Goal: Task Accomplishment & Management: Manage account settings

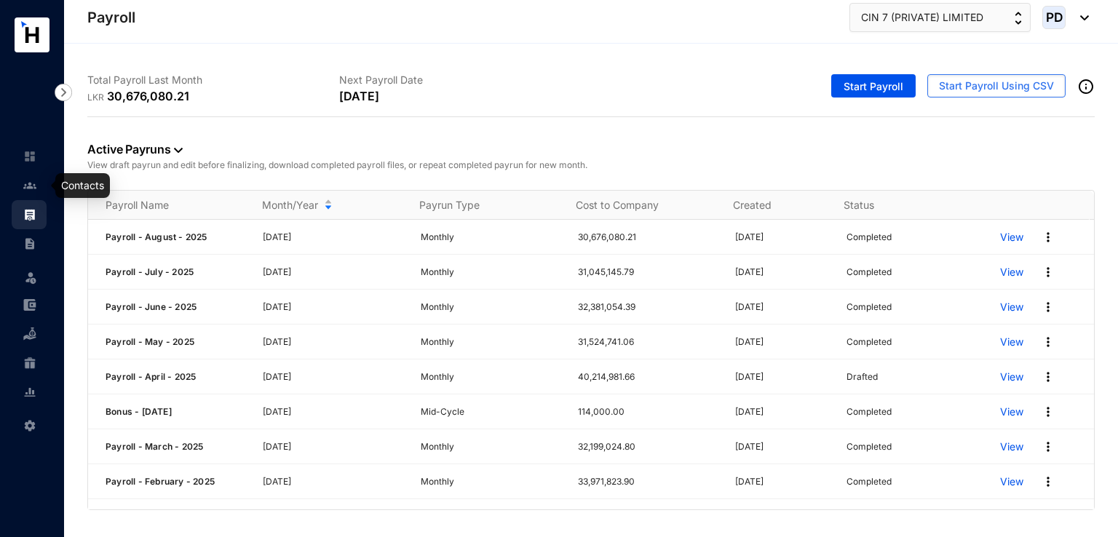
click at [27, 187] on img at bounding box center [29, 185] width 13 height 13
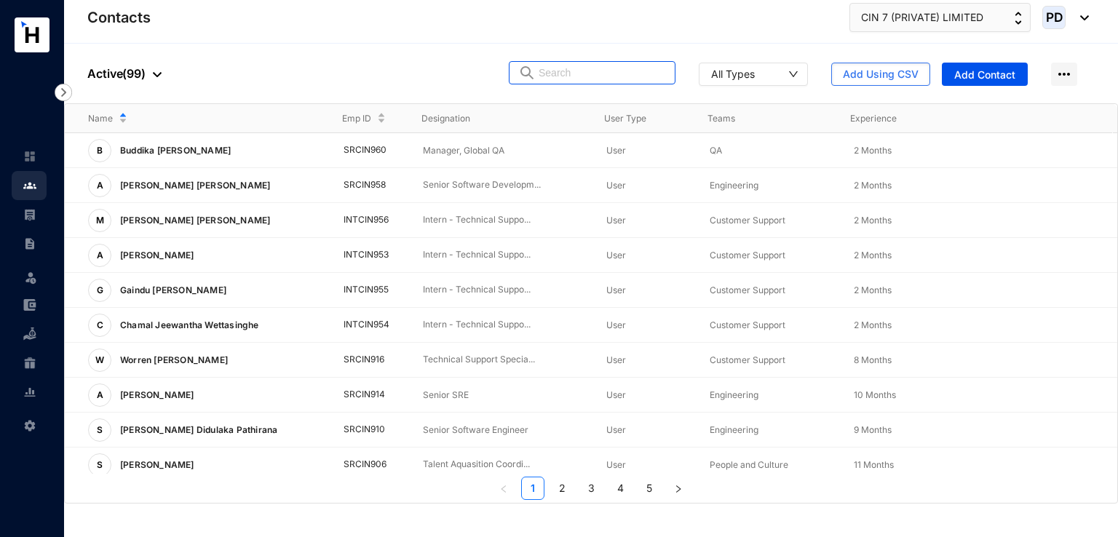
click at [608, 62] on input "text" at bounding box center [602, 73] width 127 height 22
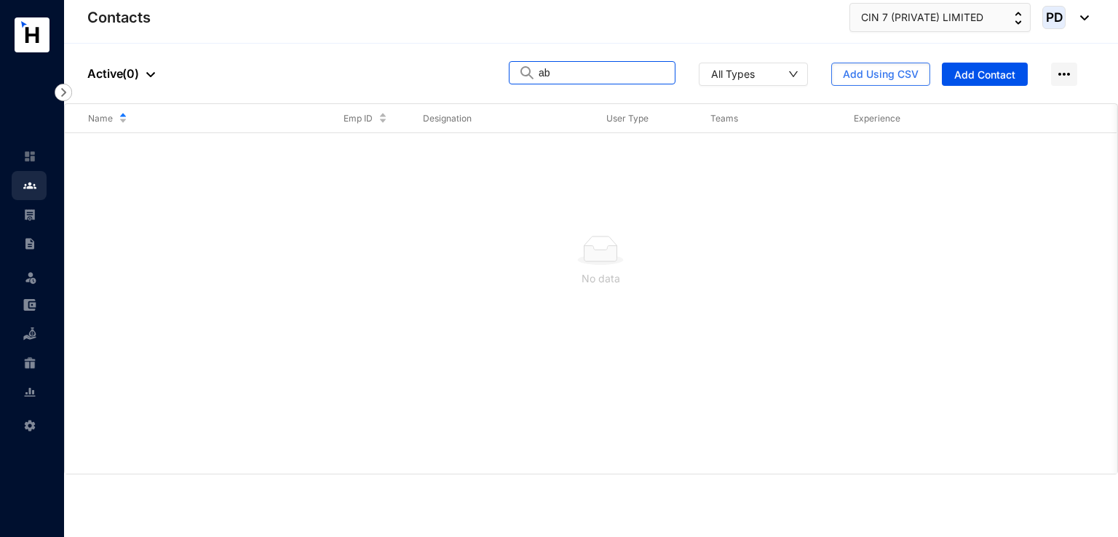
type input "a"
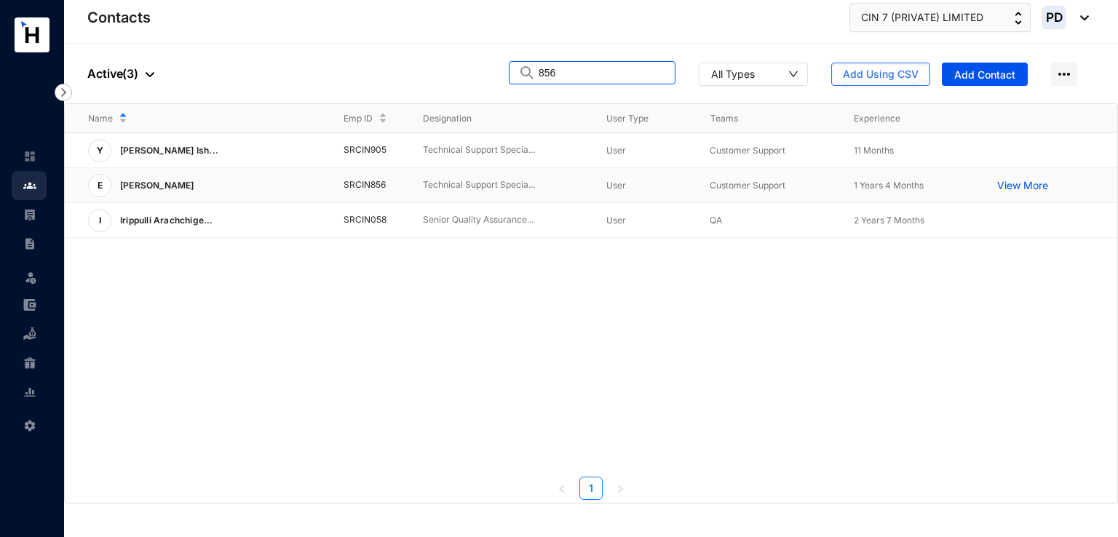
type input "856"
click at [162, 181] on p "[PERSON_NAME]" at bounding box center [155, 185] width 89 height 23
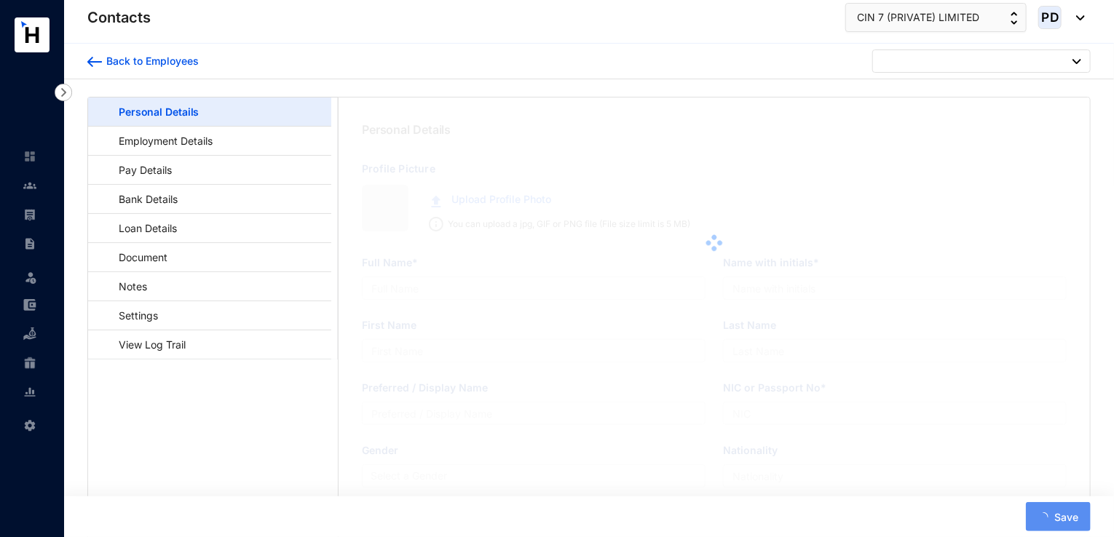
type input "[PERSON_NAME]"
type input "[PERSON_NAME][GEOGRAPHIC_DATA]"
type input "Abhayapala"
type input "Eroshana"
type input "940353130V"
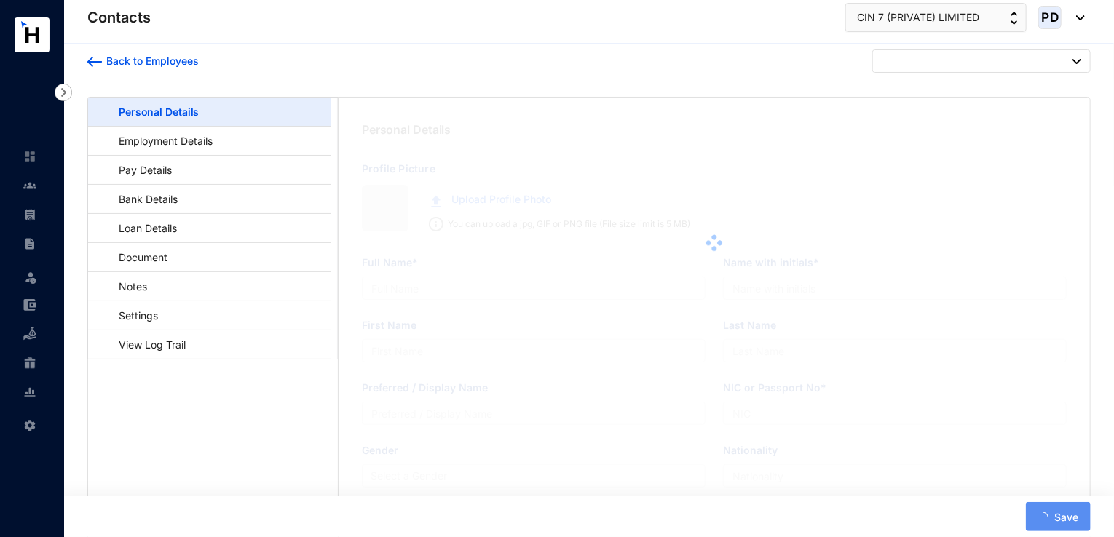
type input "779804507"
type input "[STREET_ADDRESS][PERSON_NAME]"
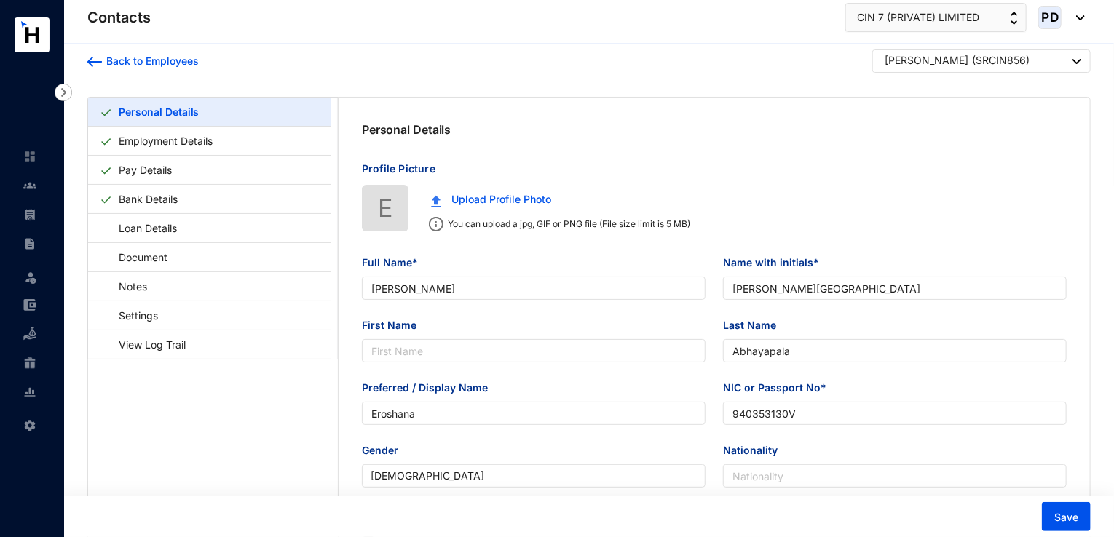
type input "[DATE]"
click at [154, 199] on link "Bank Details" at bounding box center [148, 199] width 71 height 30
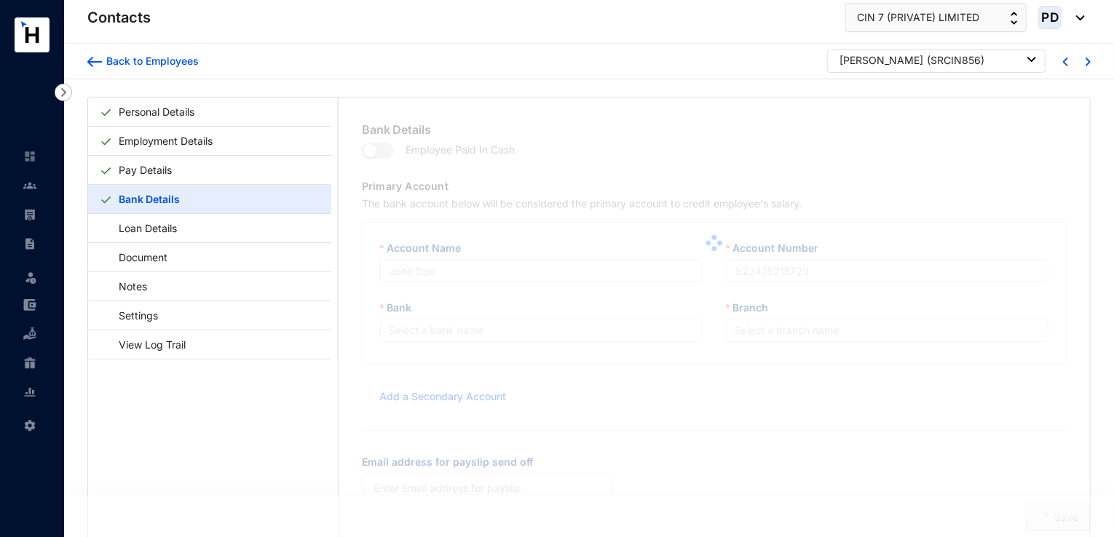
type input "P T D E ABHAYAPALA"
type input "102005221746"
type input "[EMAIL_ADDRESS][DOMAIN_NAME]"
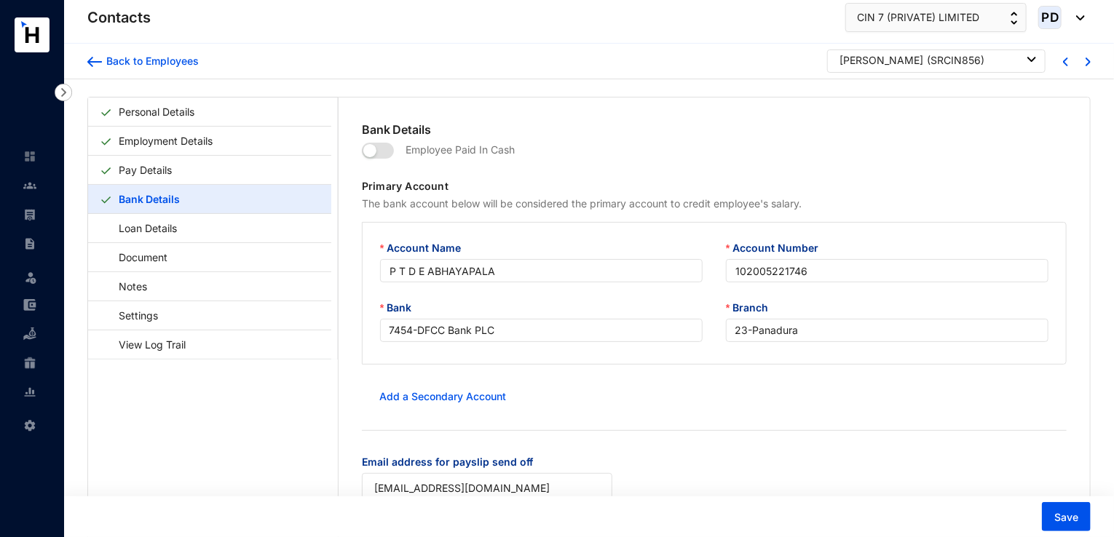
click at [1033, 60] on div "[PERSON_NAME] ( SRCIN856 )" at bounding box center [936, 61] width 218 height 23
click at [1032, 60] on div "[PERSON_NAME] ( SRCIN856 )" at bounding box center [936, 61] width 218 height 23
click at [1029, 59] on img at bounding box center [1031, 59] width 9 height 5
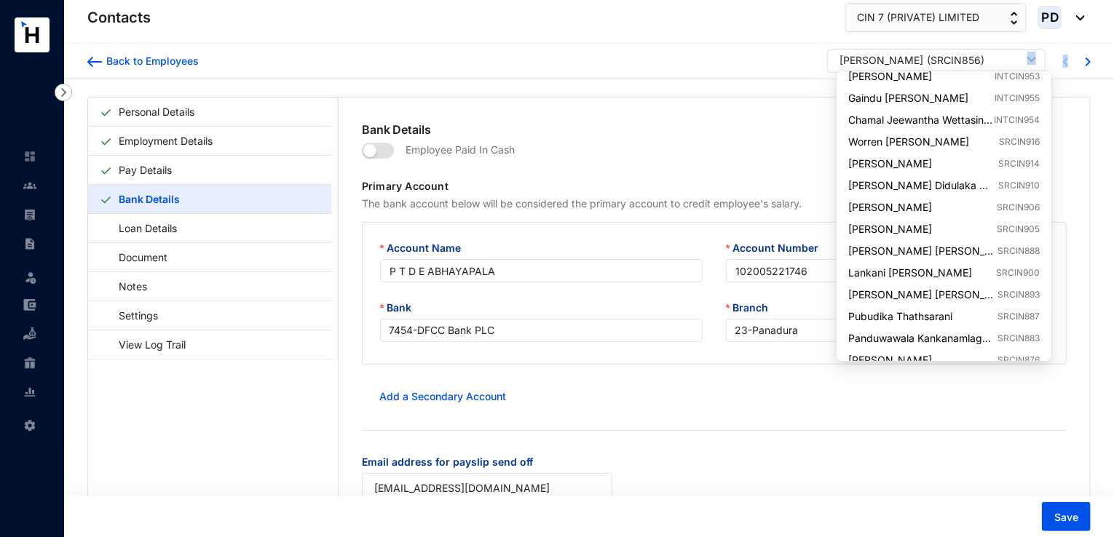
scroll to position [151, 0]
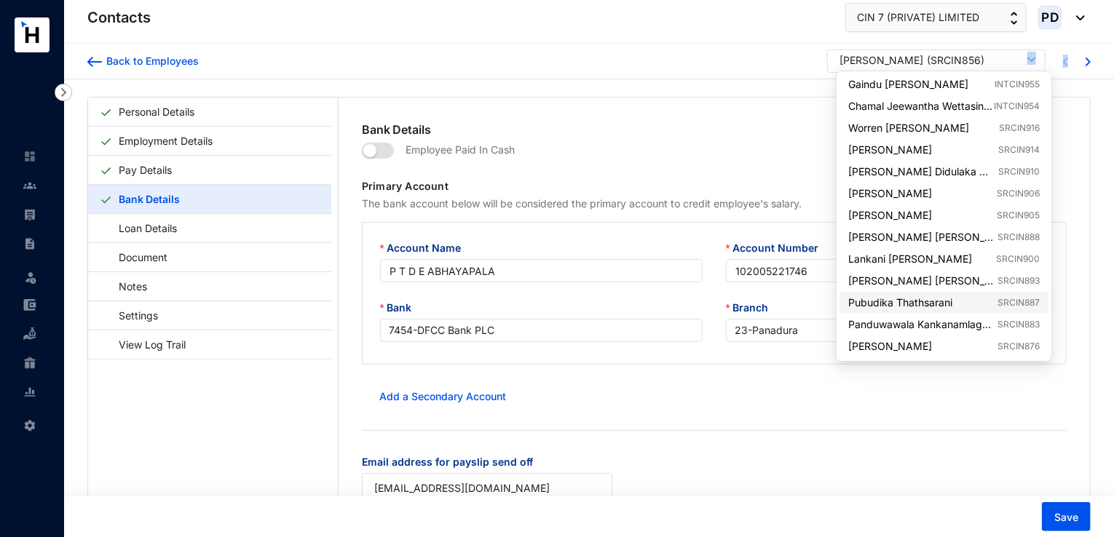
click at [922, 303] on link "Pubudika Thathsarani SRCIN887" at bounding box center [943, 303] width 191 height 15
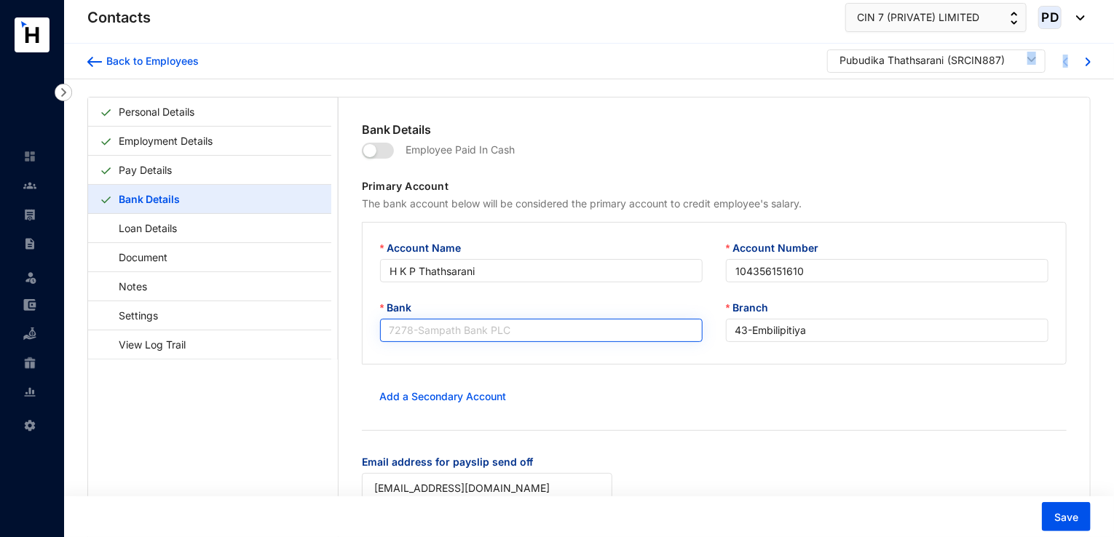
scroll to position [210, 0]
click at [559, 331] on span "7278 - Sampath Bank PLC" at bounding box center [541, 331] width 305 height 22
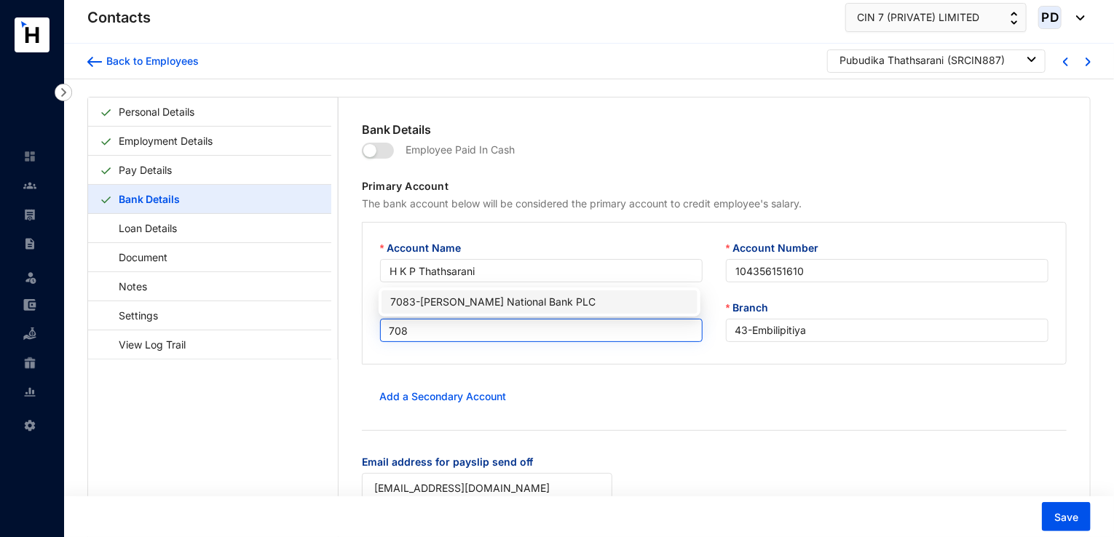
scroll to position [0, 0]
type input "7083"
click at [554, 300] on div "7083 - [PERSON_NAME] National Bank PLC" at bounding box center [539, 302] width 298 height 16
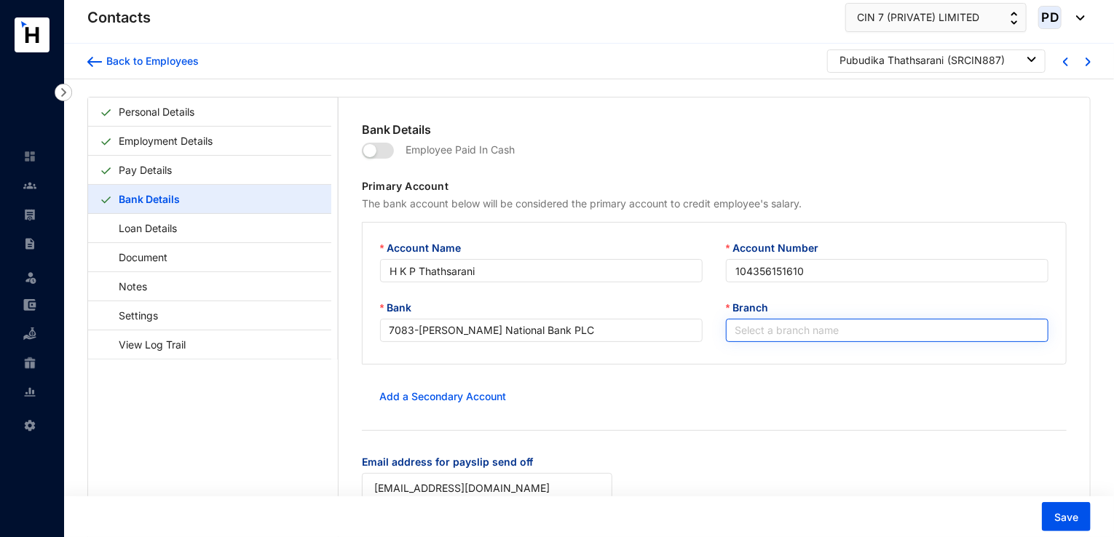
click at [786, 333] on input "Branch" at bounding box center [887, 331] width 305 height 22
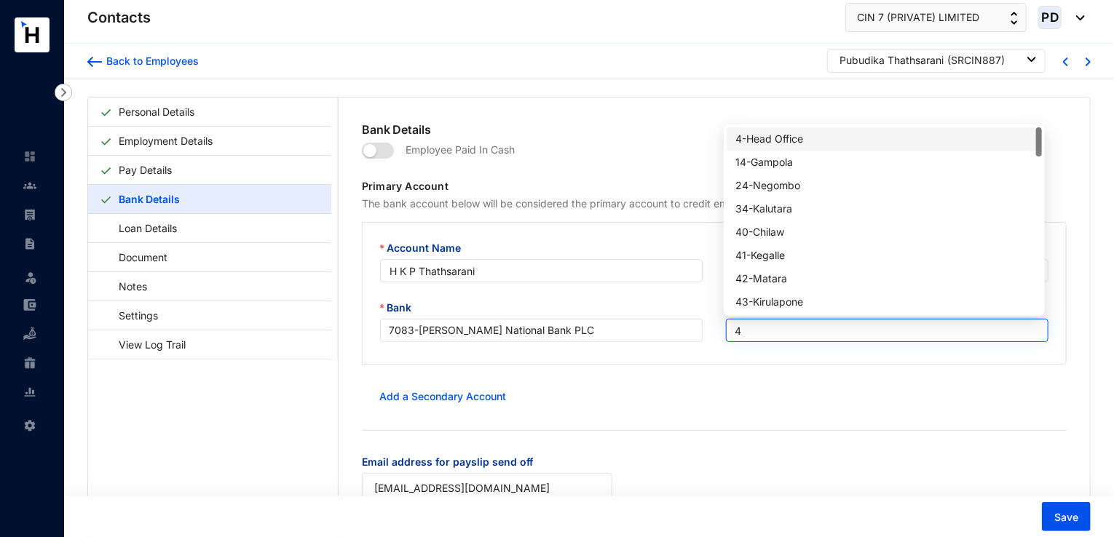
type input "42"
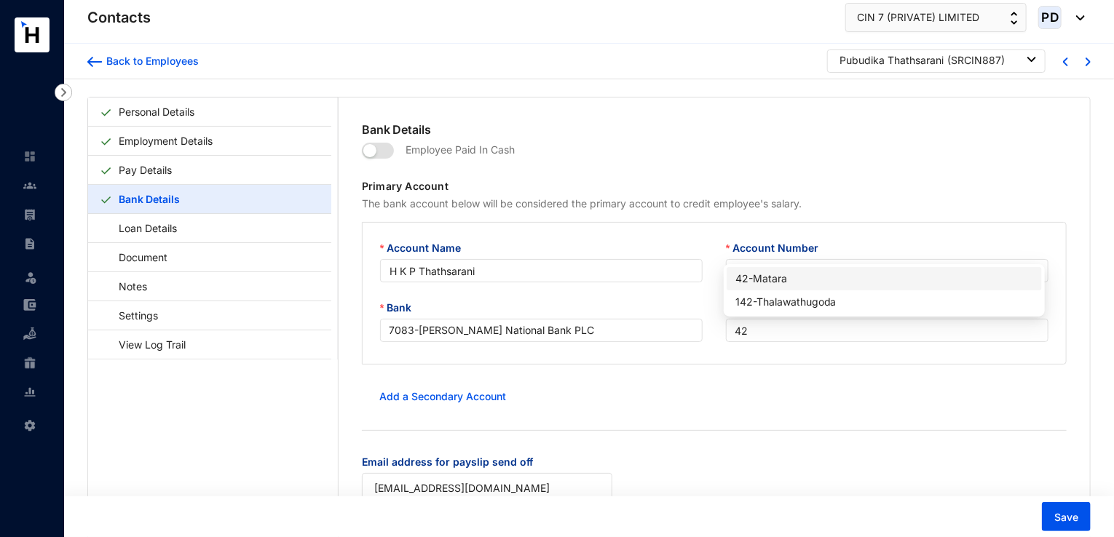
click at [787, 276] on div "42 - Matara" at bounding box center [884, 279] width 298 height 16
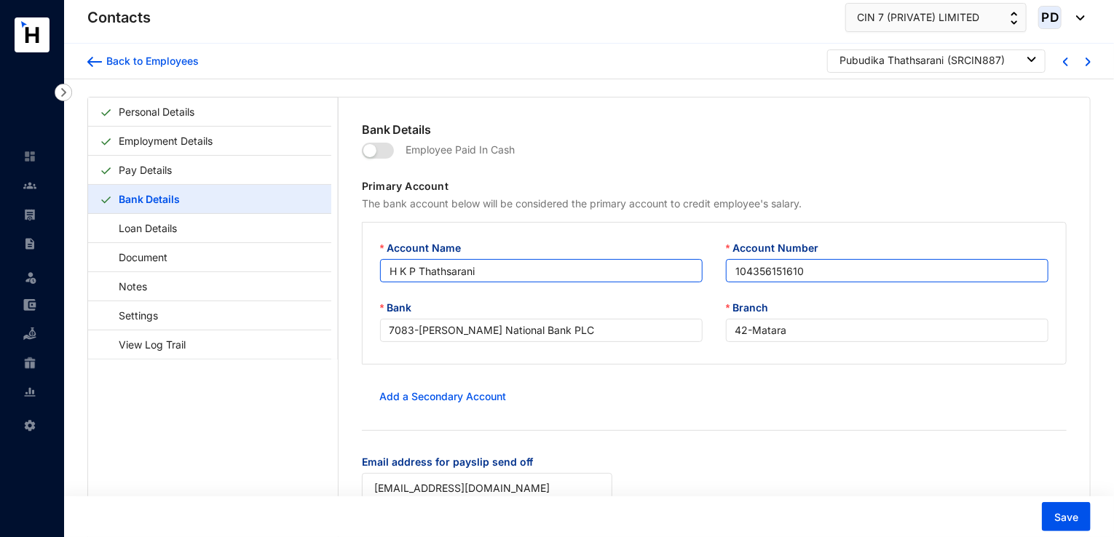
drag, startPoint x: 821, startPoint y: 268, endPoint x: 665, endPoint y: 264, distance: 155.8
click at [665, 264] on div "Account Name [PERSON_NAME] Account Number 104356151610" at bounding box center [714, 270] width 692 height 60
paste input "42020498944"
click at [731, 277] on input "42020498944" at bounding box center [887, 270] width 322 height 23
click at [797, 273] on input "042020498944" at bounding box center [887, 270] width 322 height 23
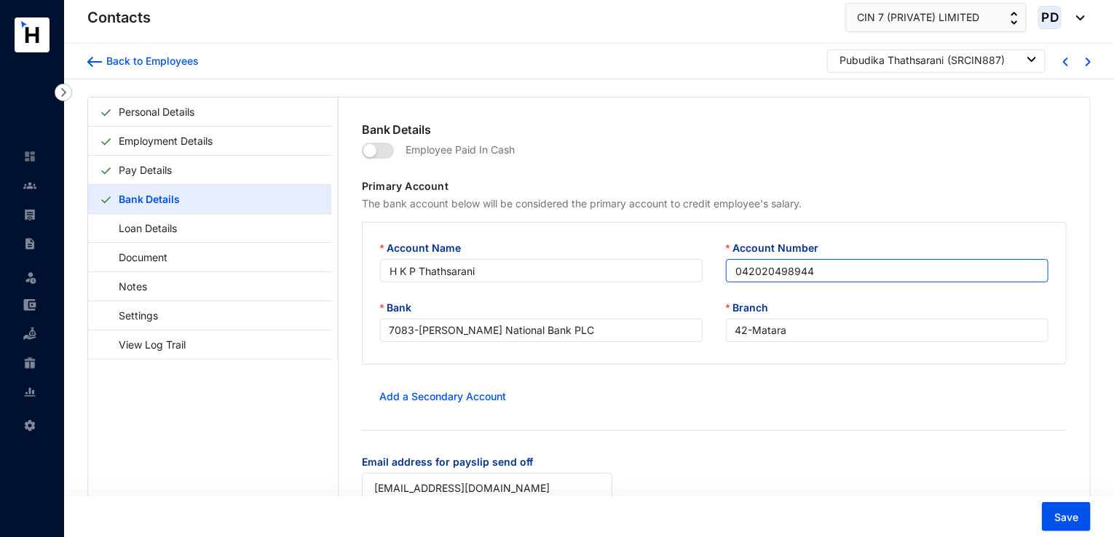
click at [785, 271] on input "042020498944" at bounding box center [887, 270] width 322 height 23
click at [772, 273] on input "042020498944" at bounding box center [887, 270] width 322 height 23
click at [758, 269] on input "042020498944" at bounding box center [887, 270] width 322 height 23
click at [747, 269] on input "042020498944" at bounding box center [887, 270] width 322 height 23
click at [731, 272] on input "042020498944" at bounding box center [887, 270] width 322 height 23
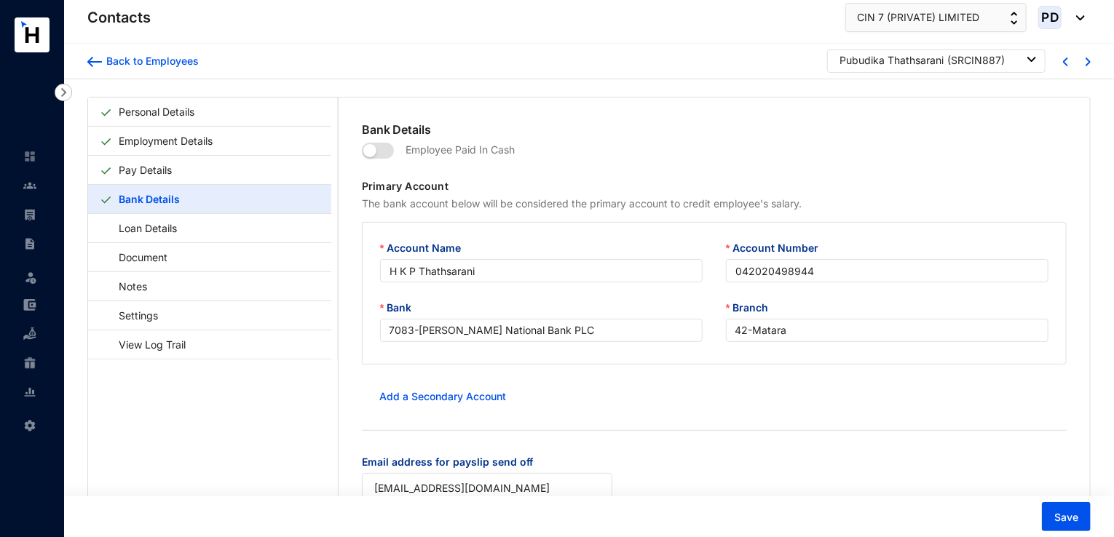
click at [842, 402] on div "Add a Secondary Account" at bounding box center [714, 396] width 705 height 29
click at [1072, 518] on span "Save" at bounding box center [1066, 517] width 24 height 15
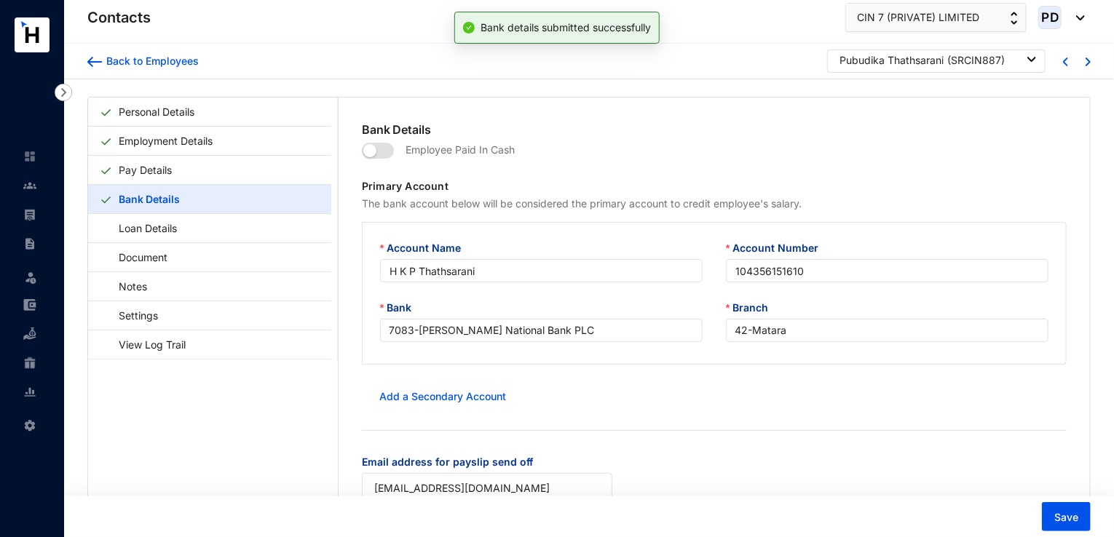
type input "042020498944"
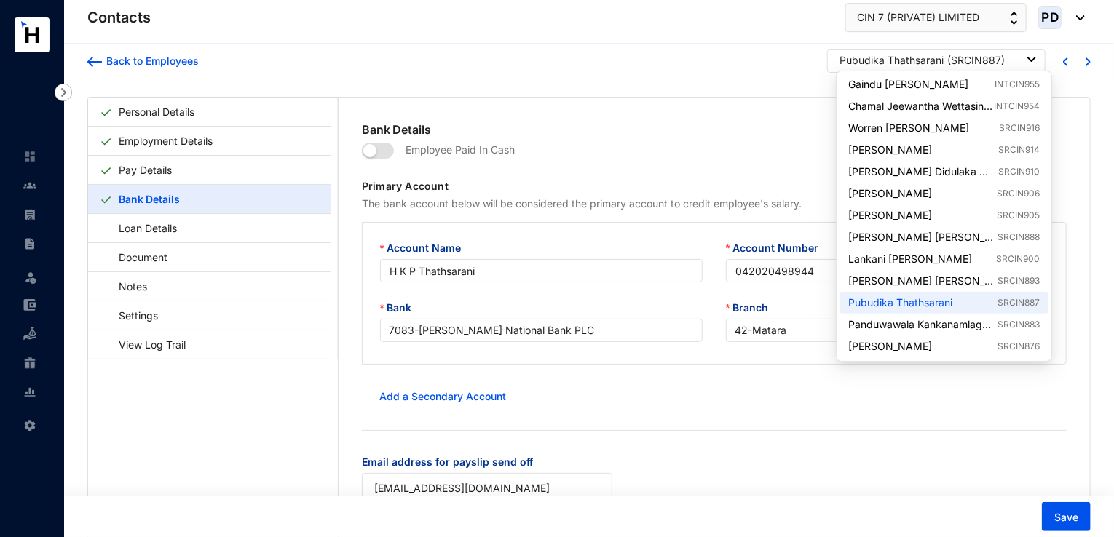
click at [1022, 59] on div "Pubudika Thathsarani ( SRCIN887 )" at bounding box center [937, 60] width 197 height 15
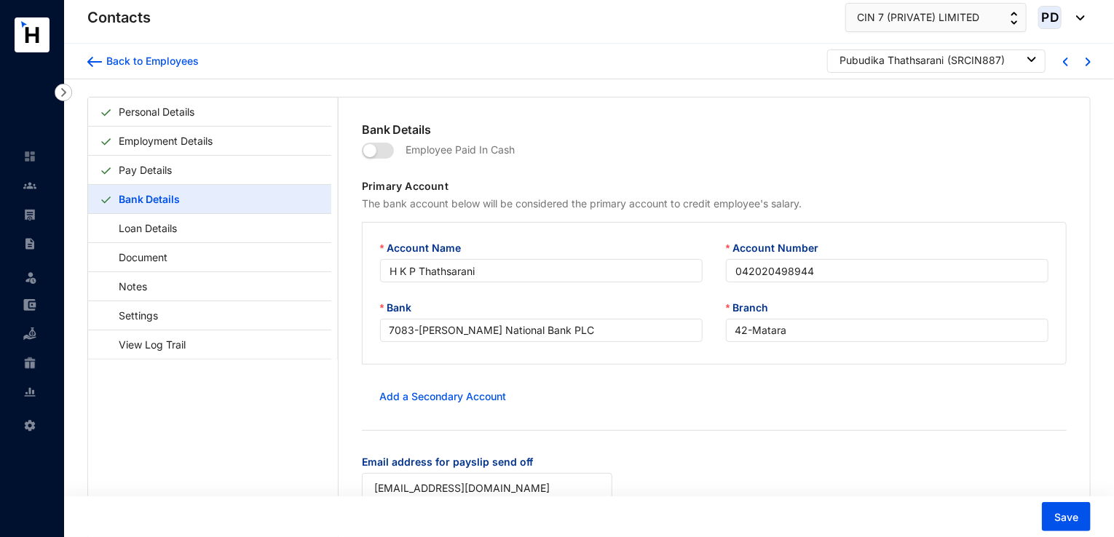
click at [1022, 59] on div "Pubudika Thathsarani ( SRCIN887 )" at bounding box center [937, 60] width 197 height 15
click at [1029, 60] on img at bounding box center [1031, 59] width 9 height 5
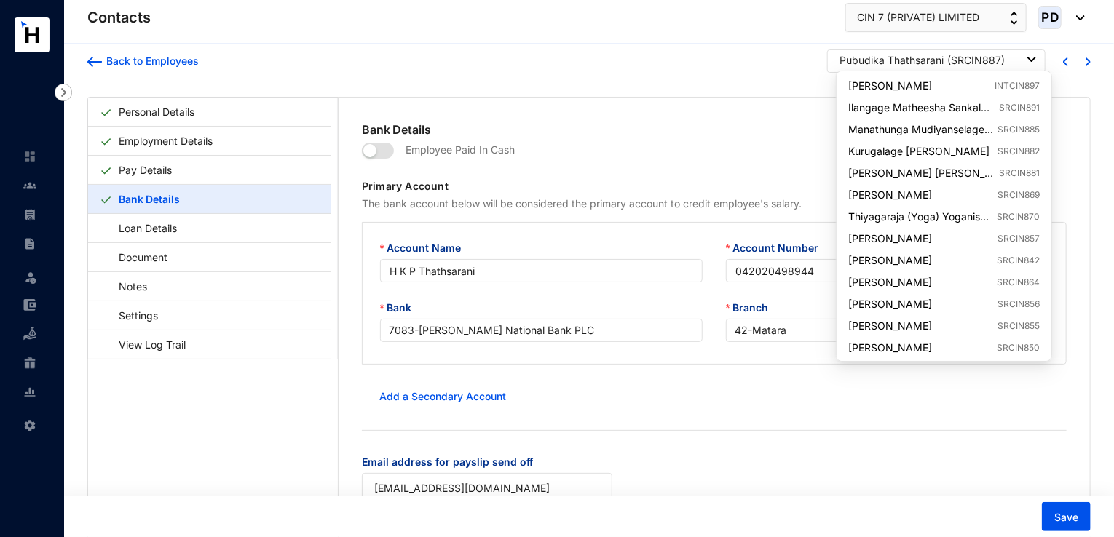
scroll to position [524, 0]
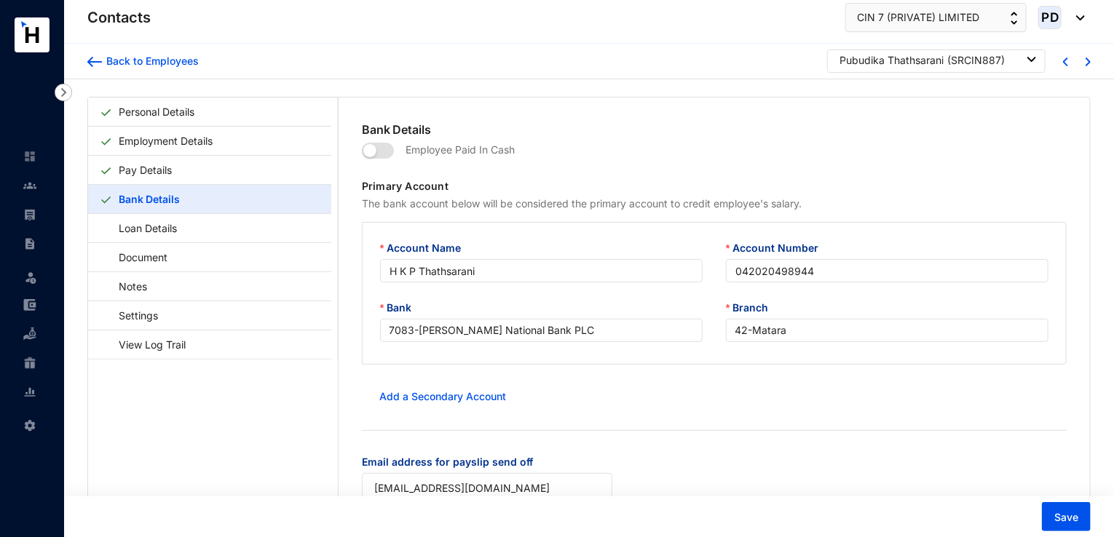
click at [1031, 61] on img at bounding box center [1031, 59] width 9 height 5
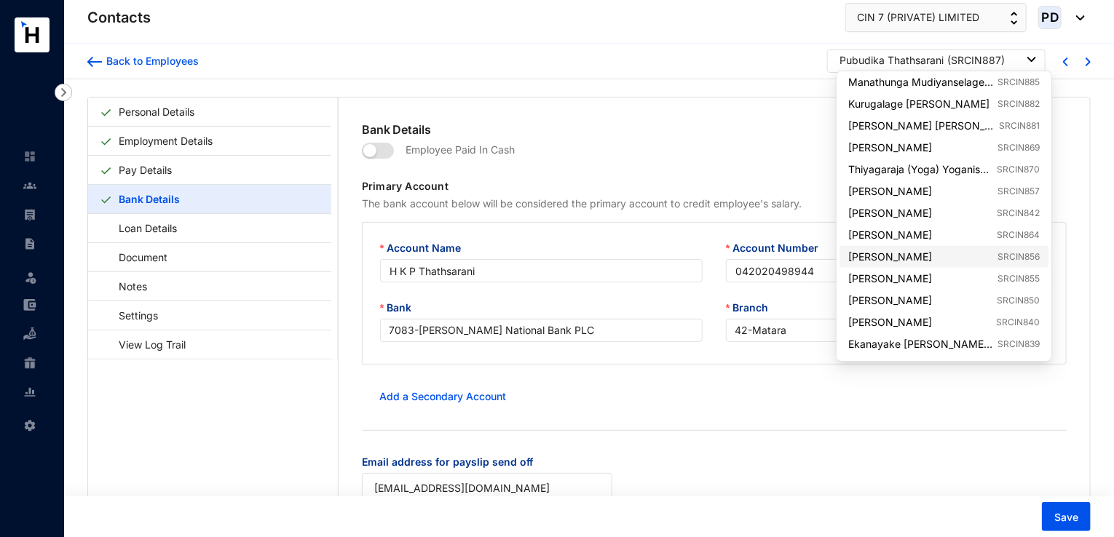
click at [1008, 255] on link "[PERSON_NAME] SRCIN856" at bounding box center [943, 257] width 191 height 15
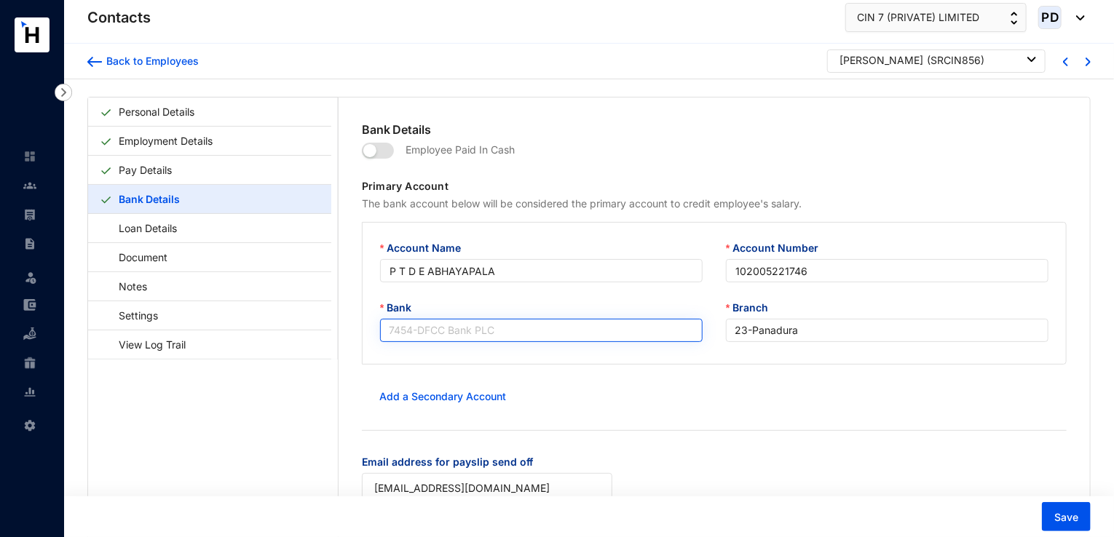
scroll to position [326, 0]
click at [542, 337] on span "7454 - DFCC Bank PLC" at bounding box center [541, 331] width 305 height 22
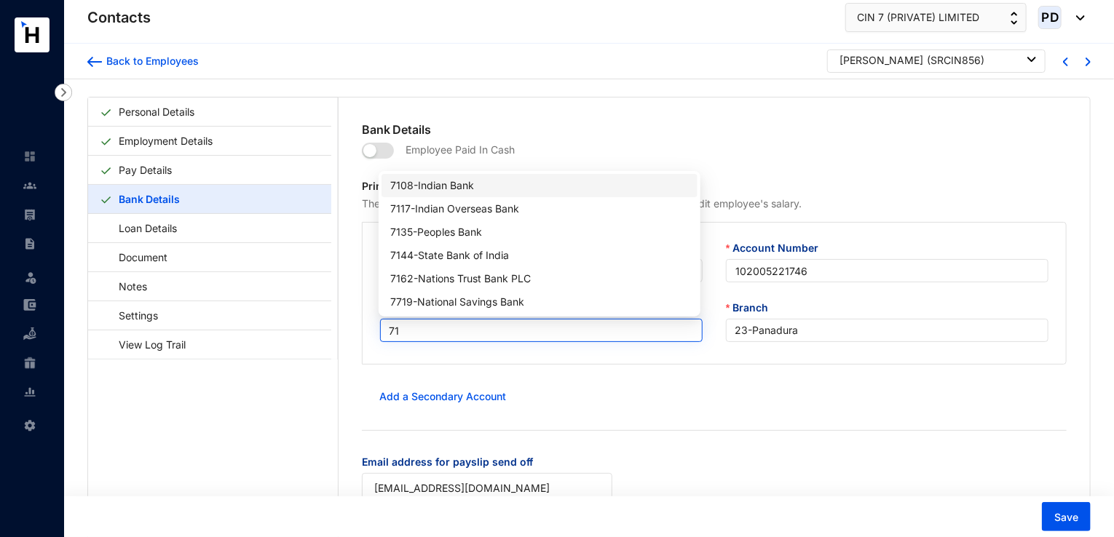
scroll to position [0, 0]
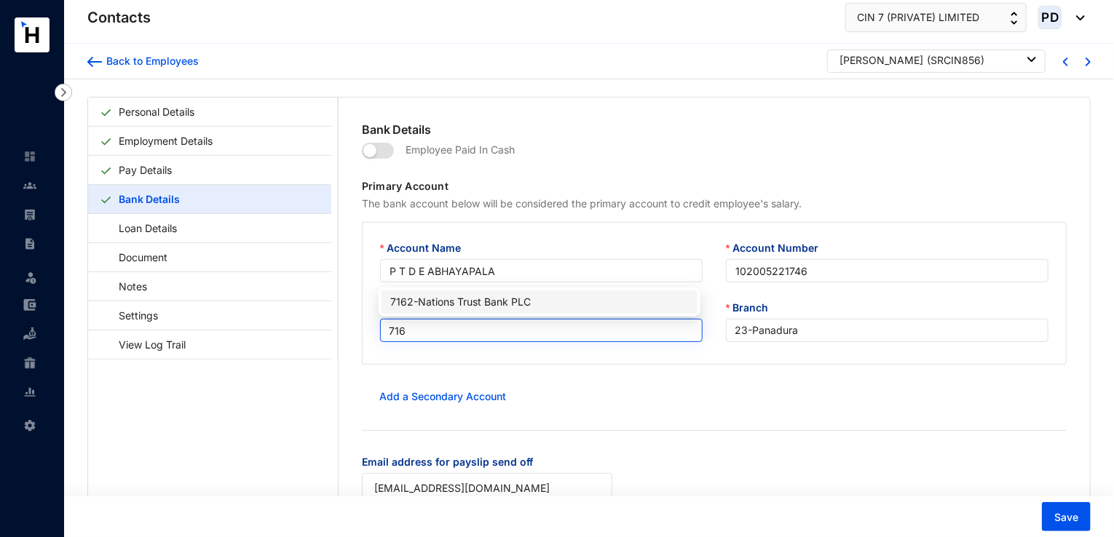
type input "7162"
click at [514, 308] on div "7162 - Nations Trust Bank PLC" at bounding box center [539, 302] width 298 height 16
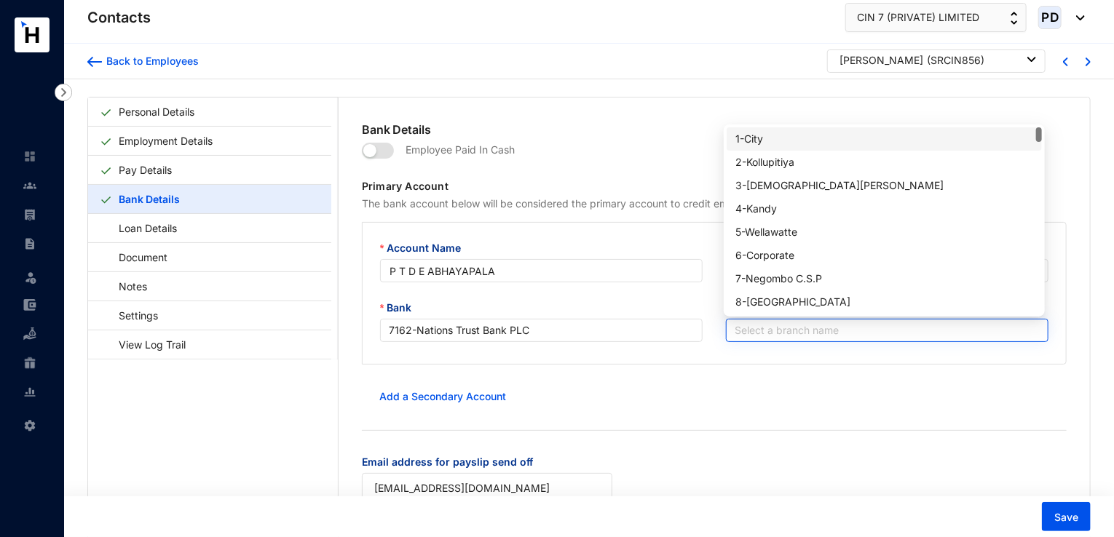
click at [775, 333] on input "Branch" at bounding box center [887, 331] width 305 height 22
type input "17"
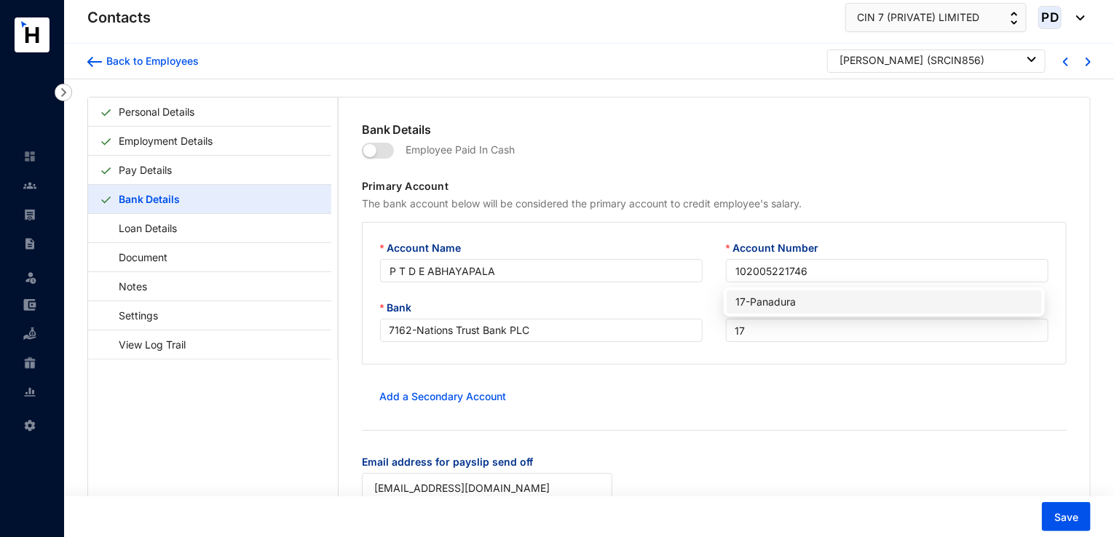
click at [783, 304] on div "17 - Panadura" at bounding box center [884, 302] width 298 height 16
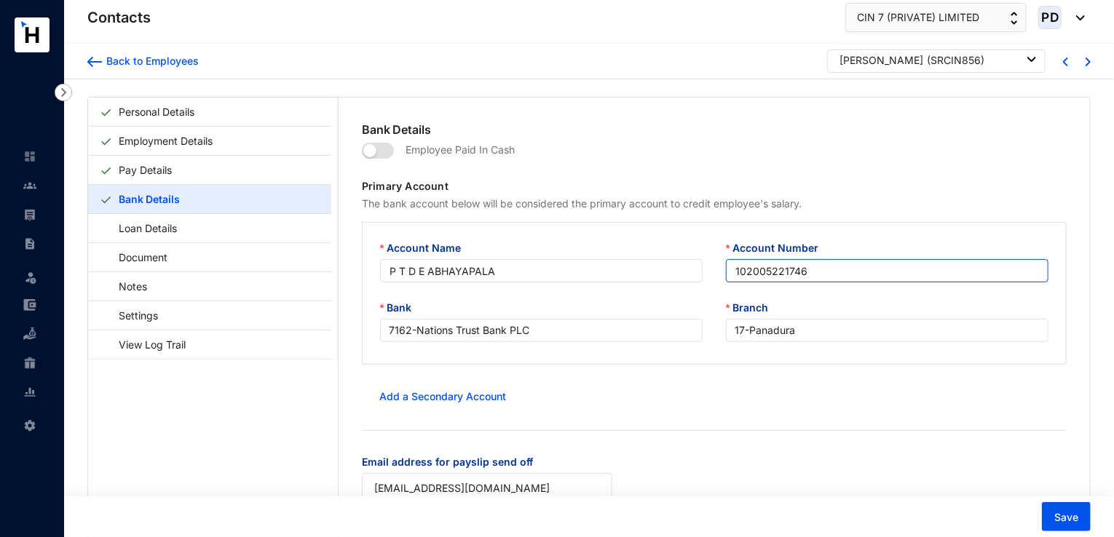
drag, startPoint x: 822, startPoint y: 277, endPoint x: 708, endPoint y: 277, distance: 113.6
click at [708, 277] on div "Account Name P T D E ABHAYAPALA Account Number 102005221746" at bounding box center [714, 270] width 692 height 60
paste input "20017009223"
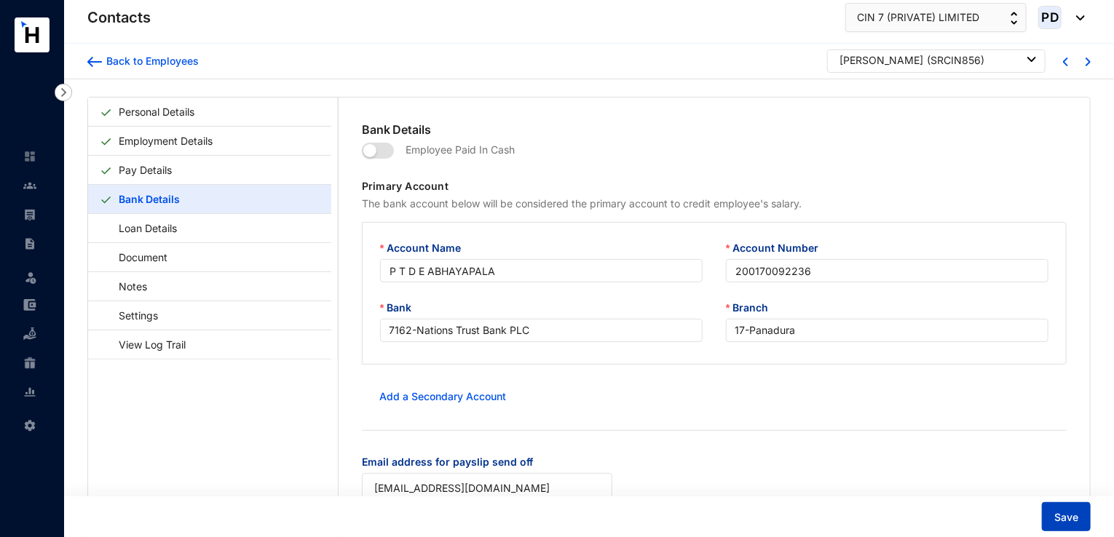
click at [1063, 521] on span "Save" at bounding box center [1066, 517] width 24 height 15
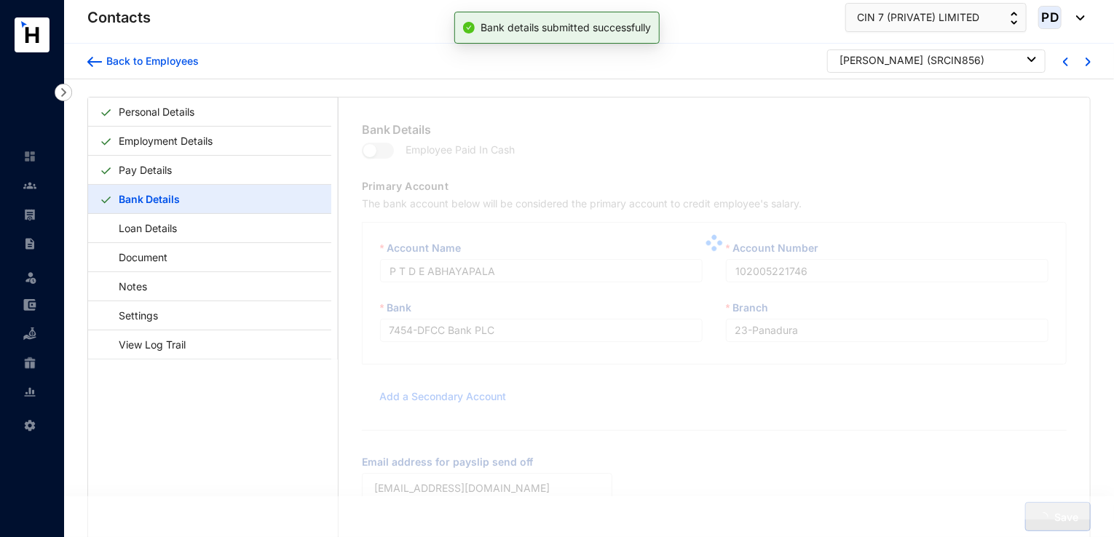
type input "200170092236"
